Goal: Task Accomplishment & Management: Manage account settings

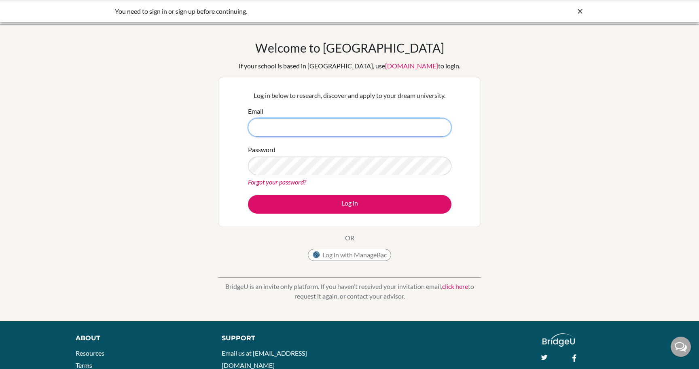
click at [306, 123] on input "Email" at bounding box center [349, 127] width 203 height 19
type input "[PERSON_NAME][EMAIL_ADDRESS][PERSON_NAME][DOMAIN_NAME]"
click at [319, 154] on div "Password Forgot your password?" at bounding box center [349, 166] width 203 height 42
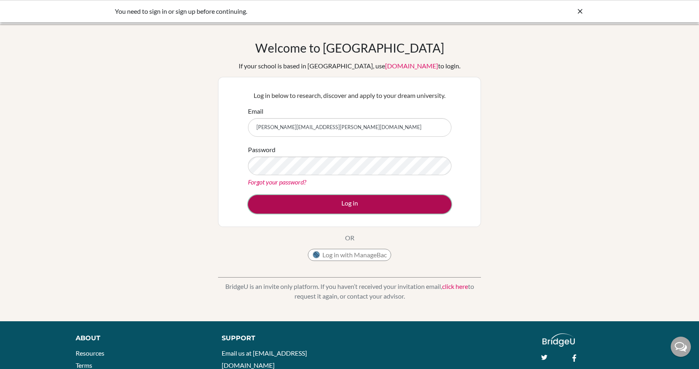
click at [383, 199] on button "Log in" at bounding box center [349, 204] width 203 height 19
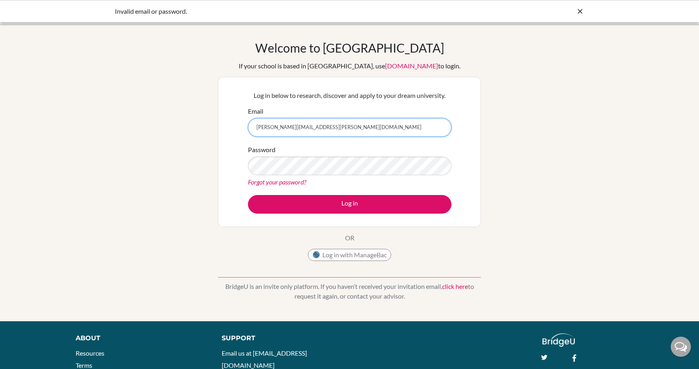
click at [310, 126] on input "[PERSON_NAME][EMAIL_ADDRESS][PERSON_NAME][DOMAIN_NAME]" at bounding box center [349, 127] width 203 height 19
type input "[PERSON_NAME][EMAIL_ADDRESS][PERSON_NAME][DOMAIN_NAME]"
click at [292, 175] on div "Password Forgot your password?" at bounding box center [349, 166] width 203 height 42
click at [368, 214] on div "Log in below to research, discover and apply to your dream university. Email [P…" at bounding box center [349, 151] width 213 height 133
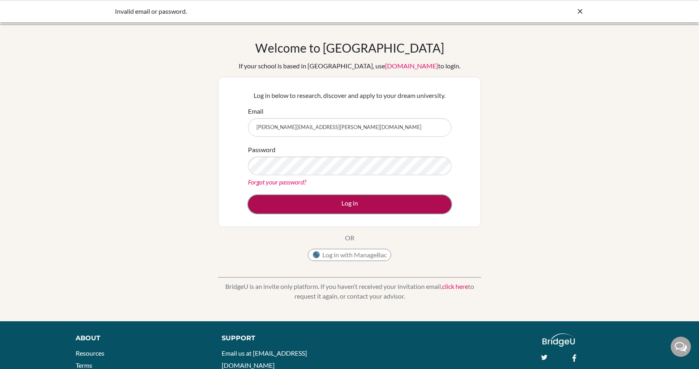
click at [368, 205] on button "Log in" at bounding box center [349, 204] width 203 height 19
